Goal: Task Accomplishment & Management: Manage account settings

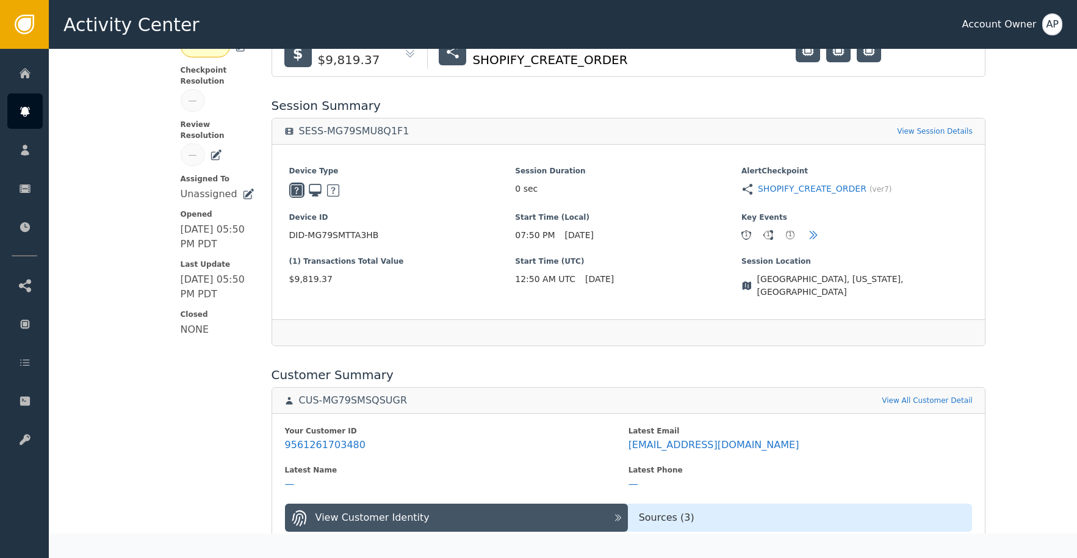
scroll to position [223, 0]
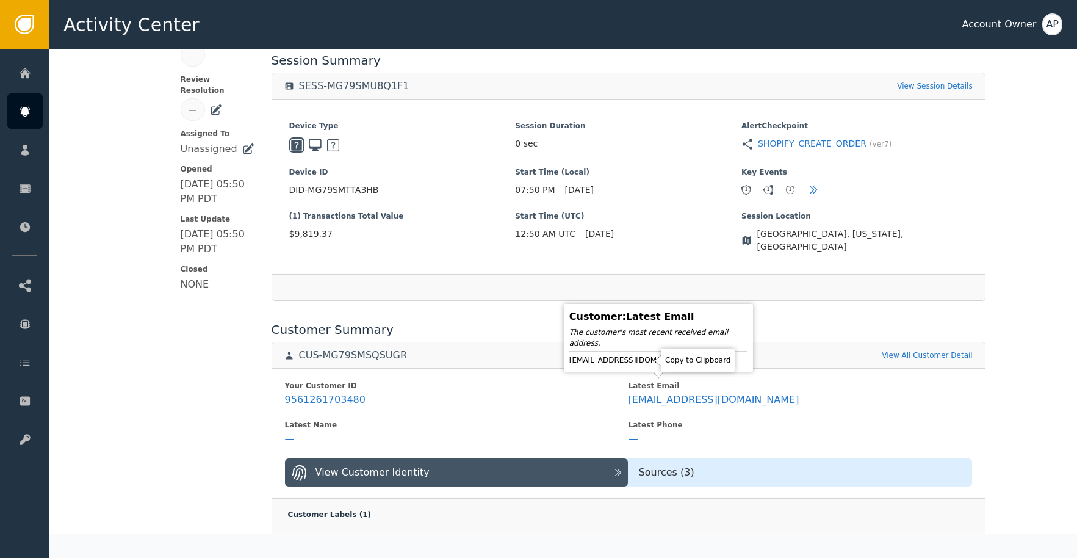
drag, startPoint x: 648, startPoint y: 360, endPoint x: 647, endPoint y: 332, distance: 27.5
click at [702, 359] on icon at bounding box center [708, 360] width 12 height 12
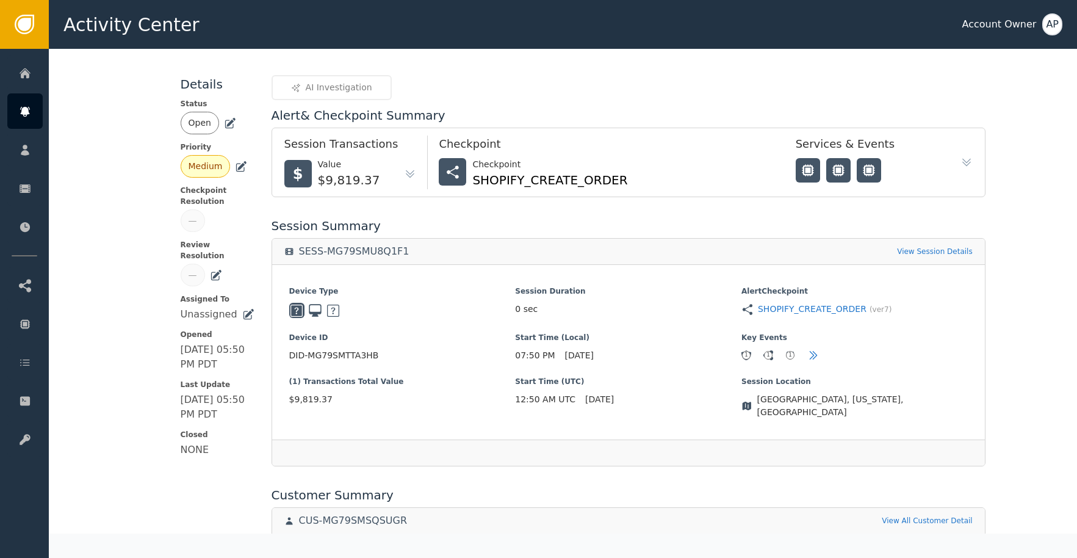
scroll to position [0, 0]
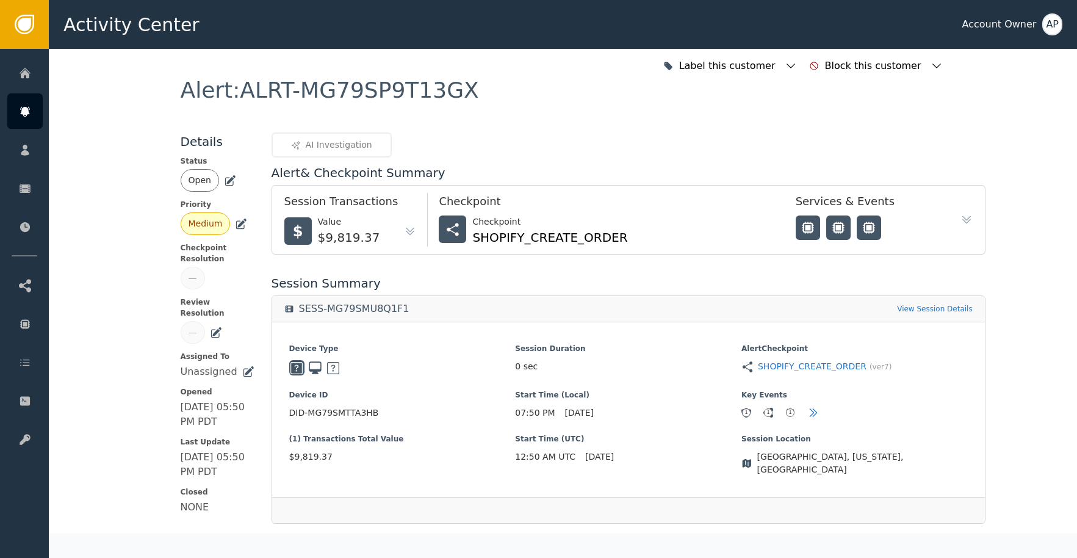
click at [225, 184] on icon at bounding box center [230, 180] width 12 height 12
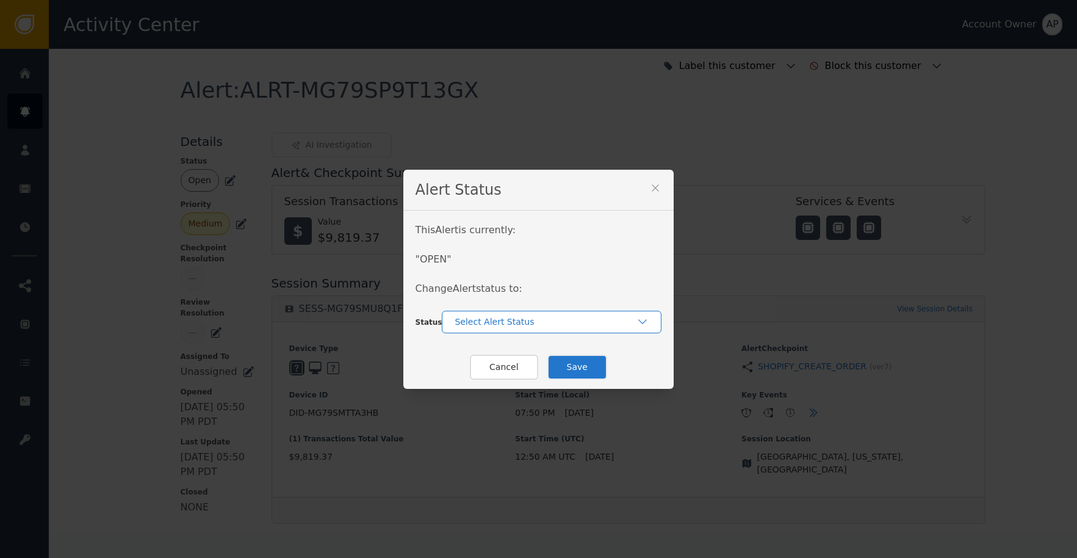
click at [485, 323] on div "Select Alert Status" at bounding box center [545, 321] width 182 height 13
click at [506, 375] on div "Closed" at bounding box center [551, 372] width 195 height 13
click at [569, 363] on button "Save" at bounding box center [577, 366] width 60 height 25
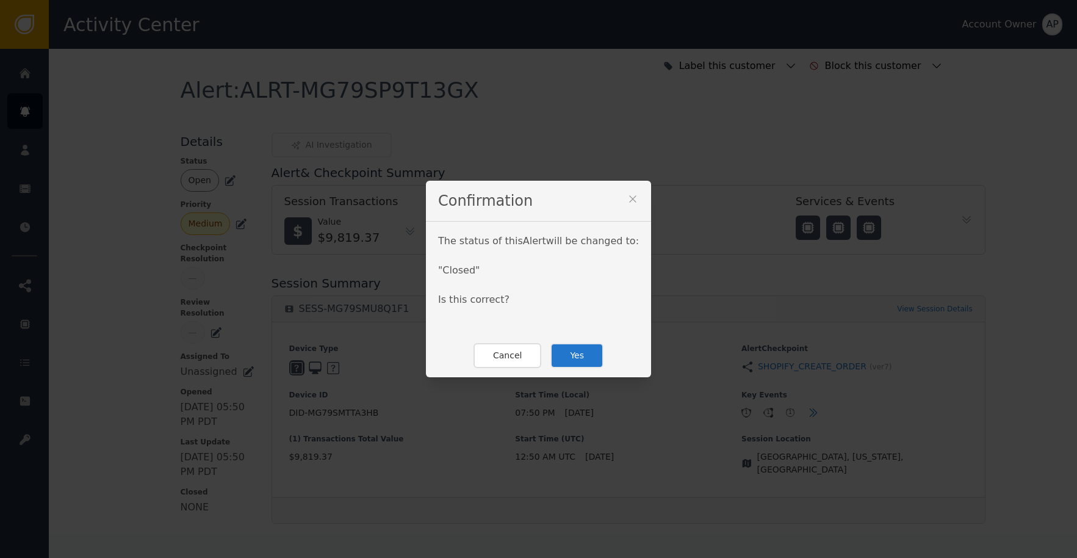
click at [576, 361] on button "Yes" at bounding box center [576, 355] width 53 height 25
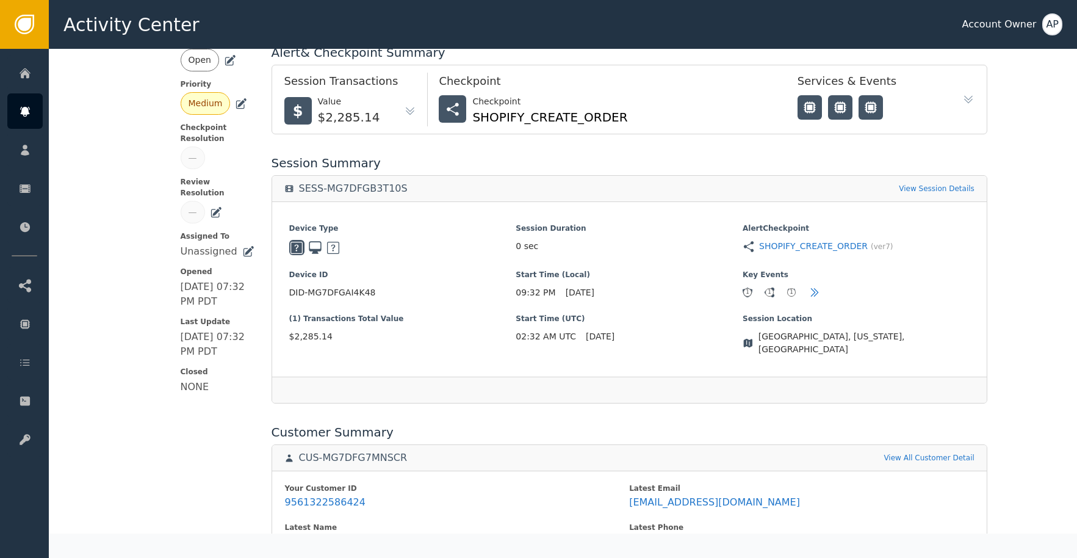
scroll to position [253, 0]
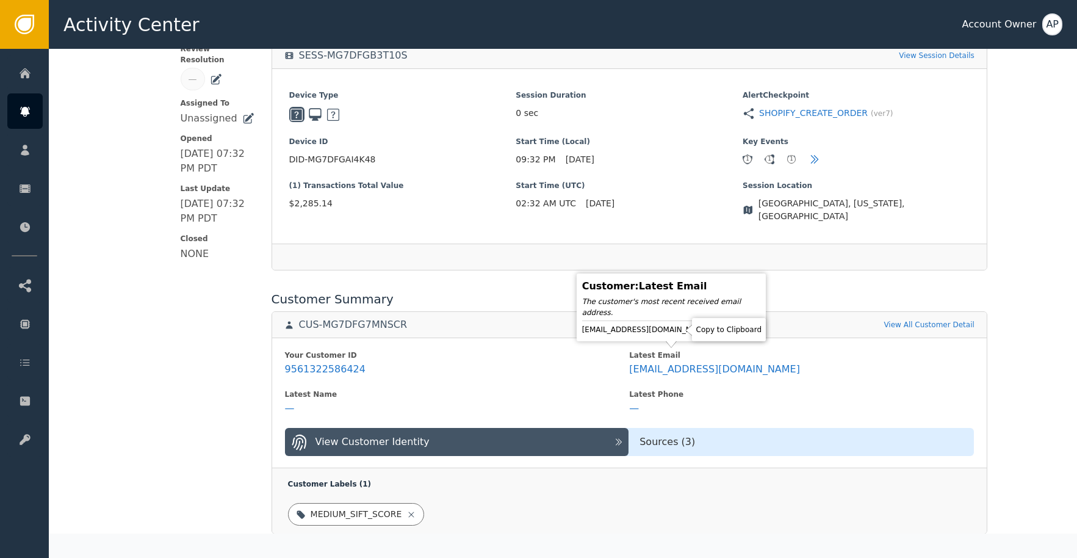
click at [714, 332] on icon at bounding box center [720, 329] width 12 height 12
